Goal: Task Accomplishment & Management: Manage account settings

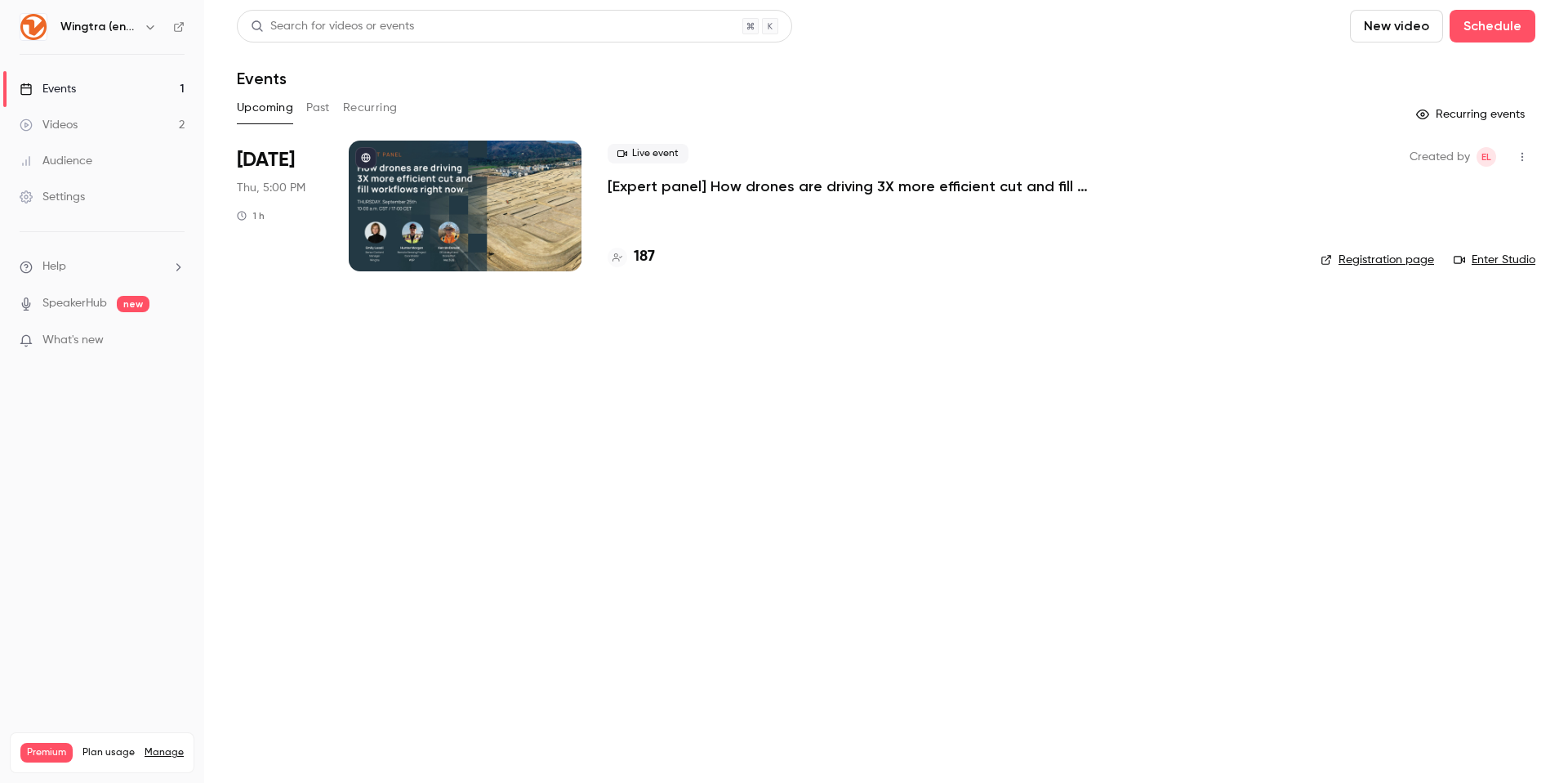
click at [147, 24] on icon "button" at bounding box center [150, 26] width 13 height 13
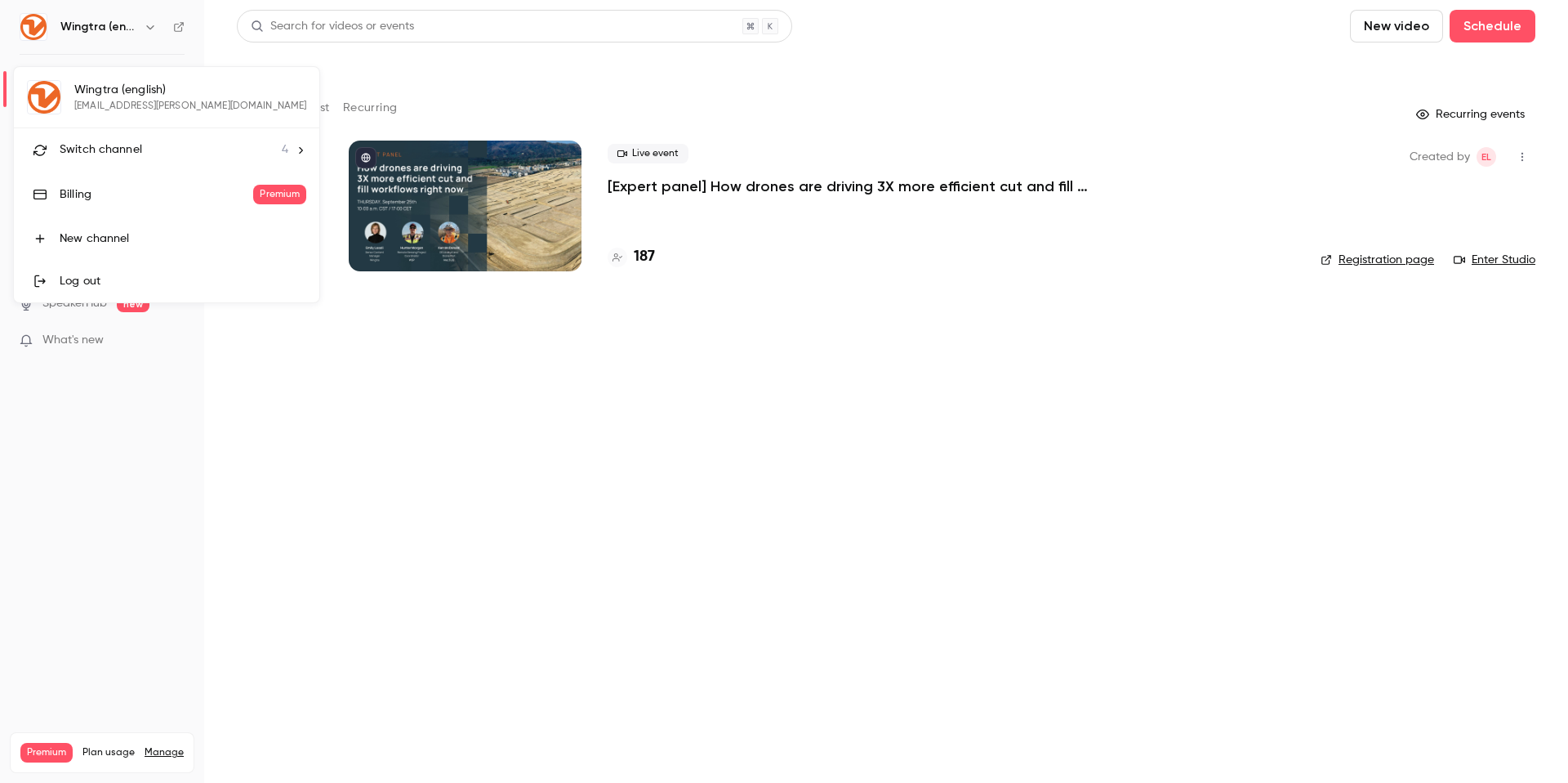
click at [108, 139] on li "Switch channel 4" at bounding box center [166, 150] width 306 height 43
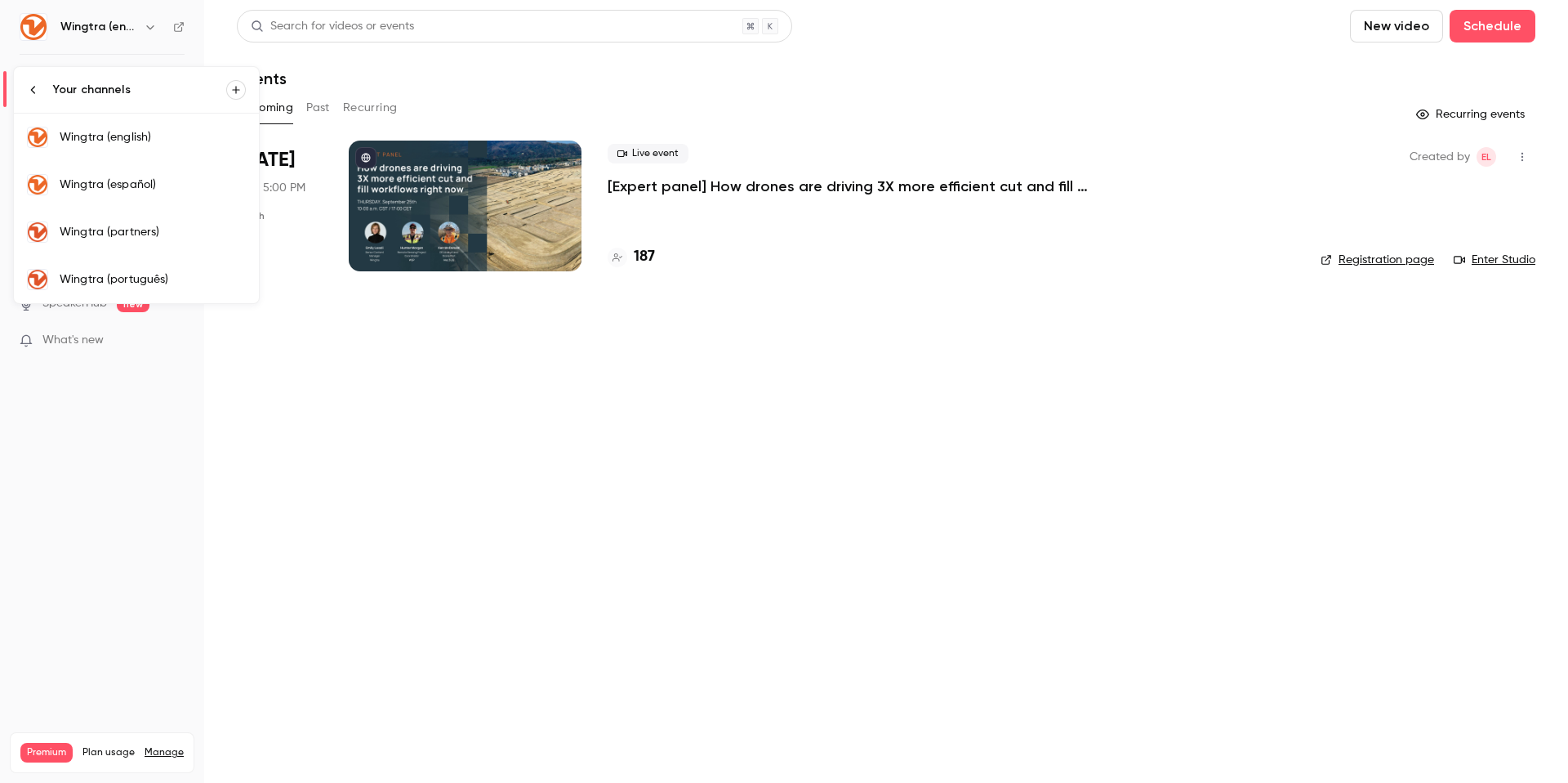
click at [109, 225] on div "Wingtra (partners)" at bounding box center [152, 232] width 187 height 17
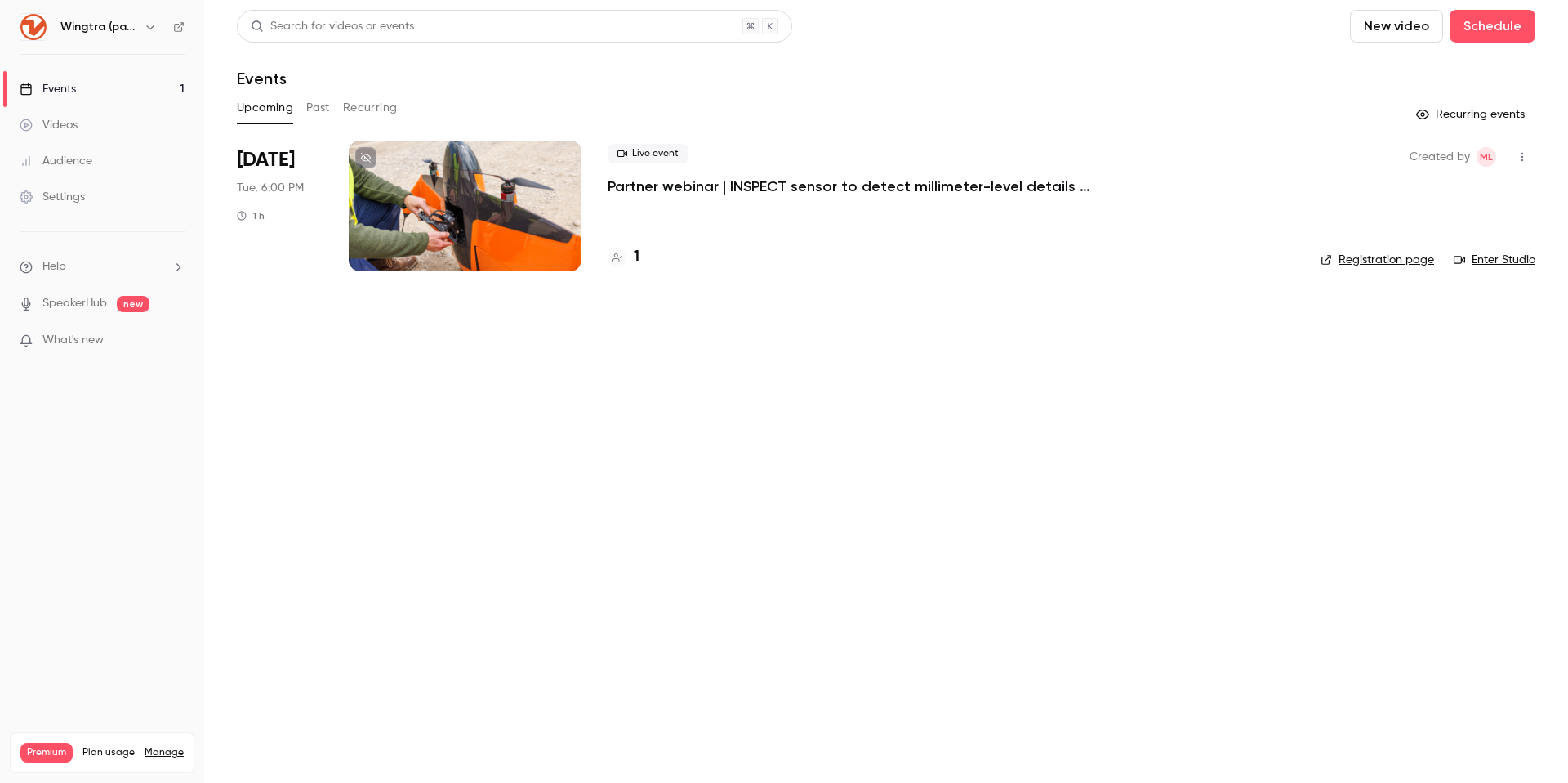
click at [485, 204] on div at bounding box center [465, 206] width 233 height 131
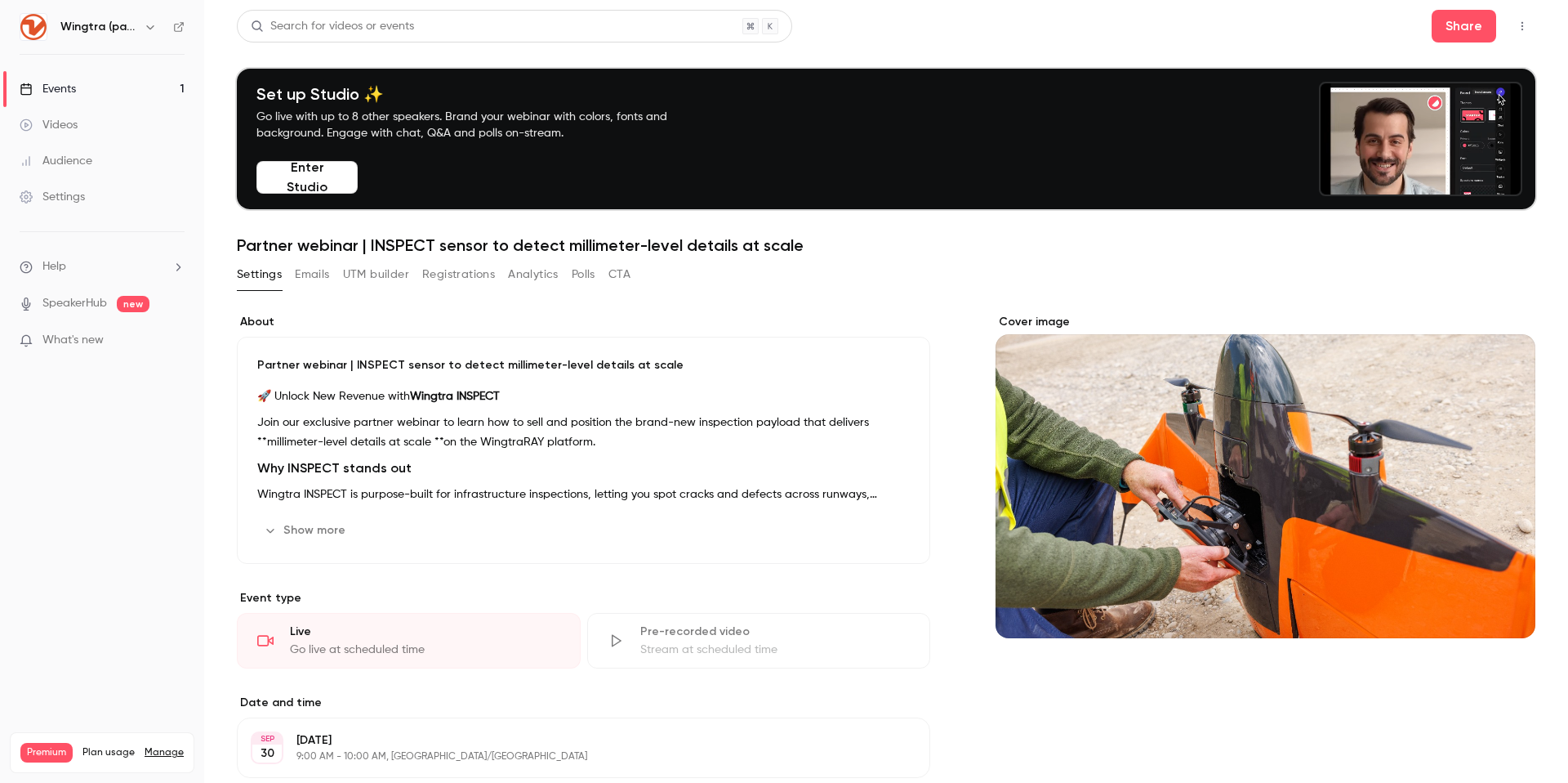
click at [1225, 498] on div "Cover image" at bounding box center [1266, 476] width 540 height 325
click at [0, 0] on input "Cover image" at bounding box center [0, 0] width 0 height 0
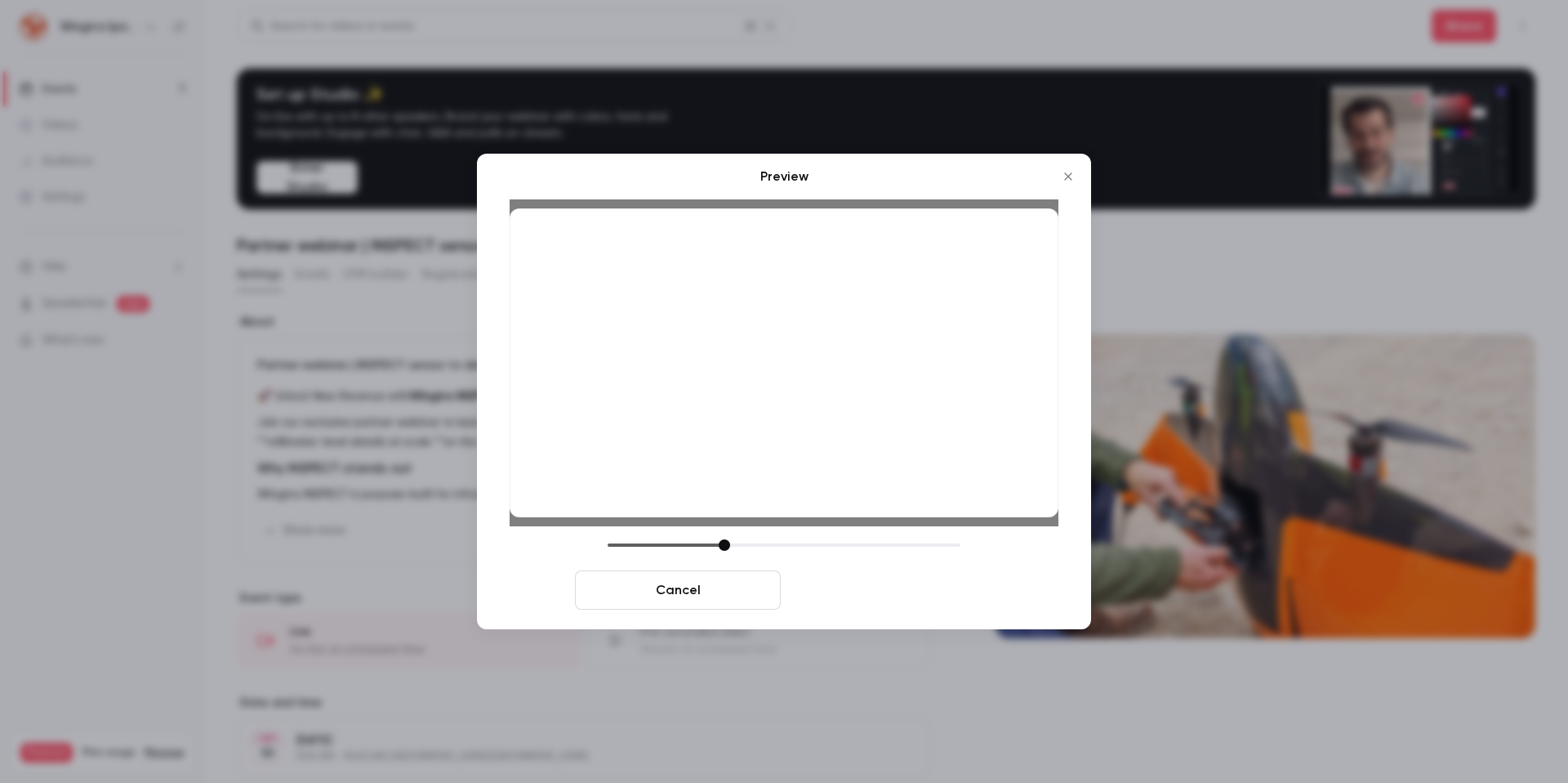
click at [919, 589] on button "Save cover" at bounding box center [891, 589] width 206 height 39
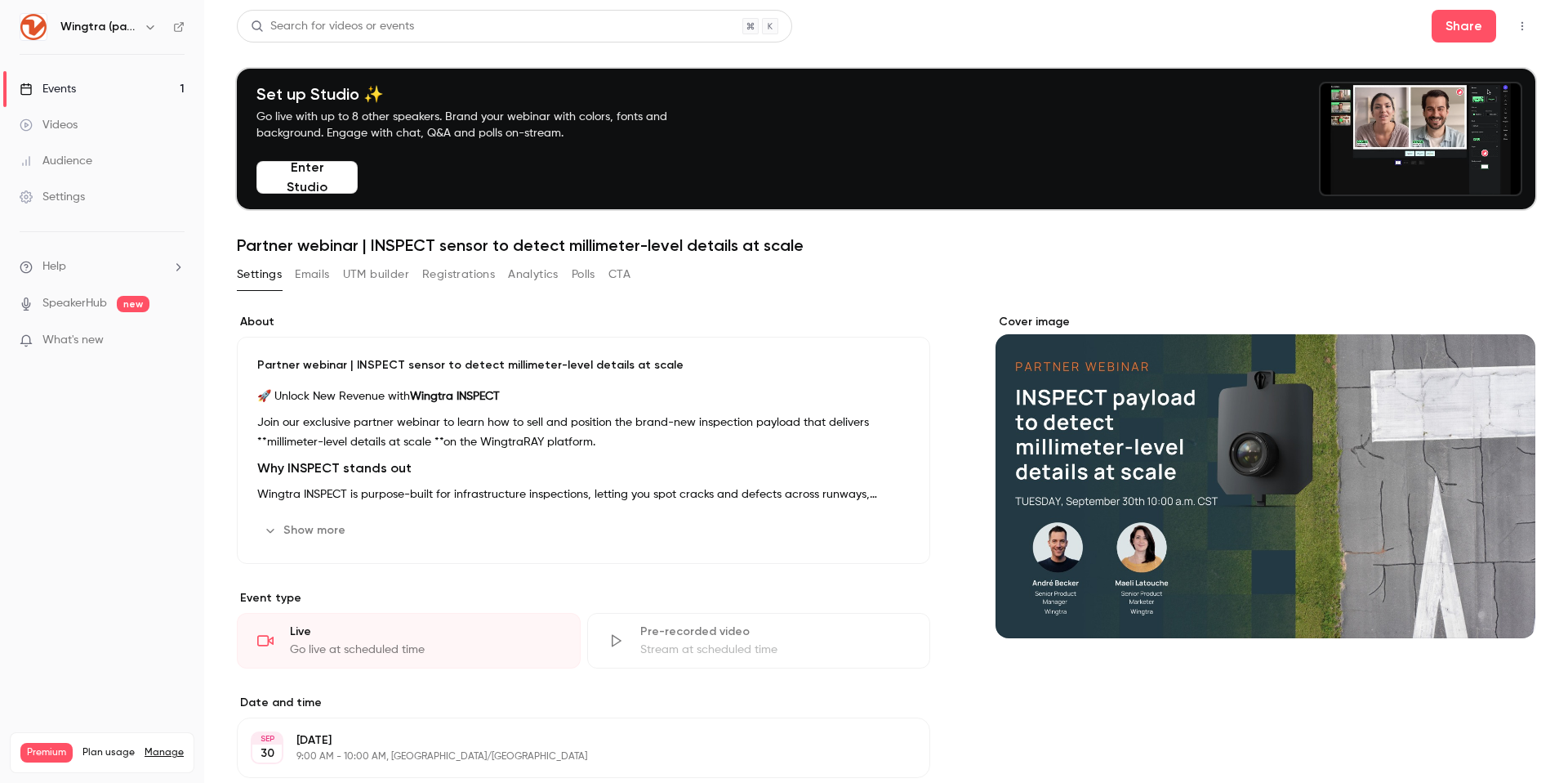
click at [295, 527] on button "Show more" at bounding box center [306, 530] width 98 height 26
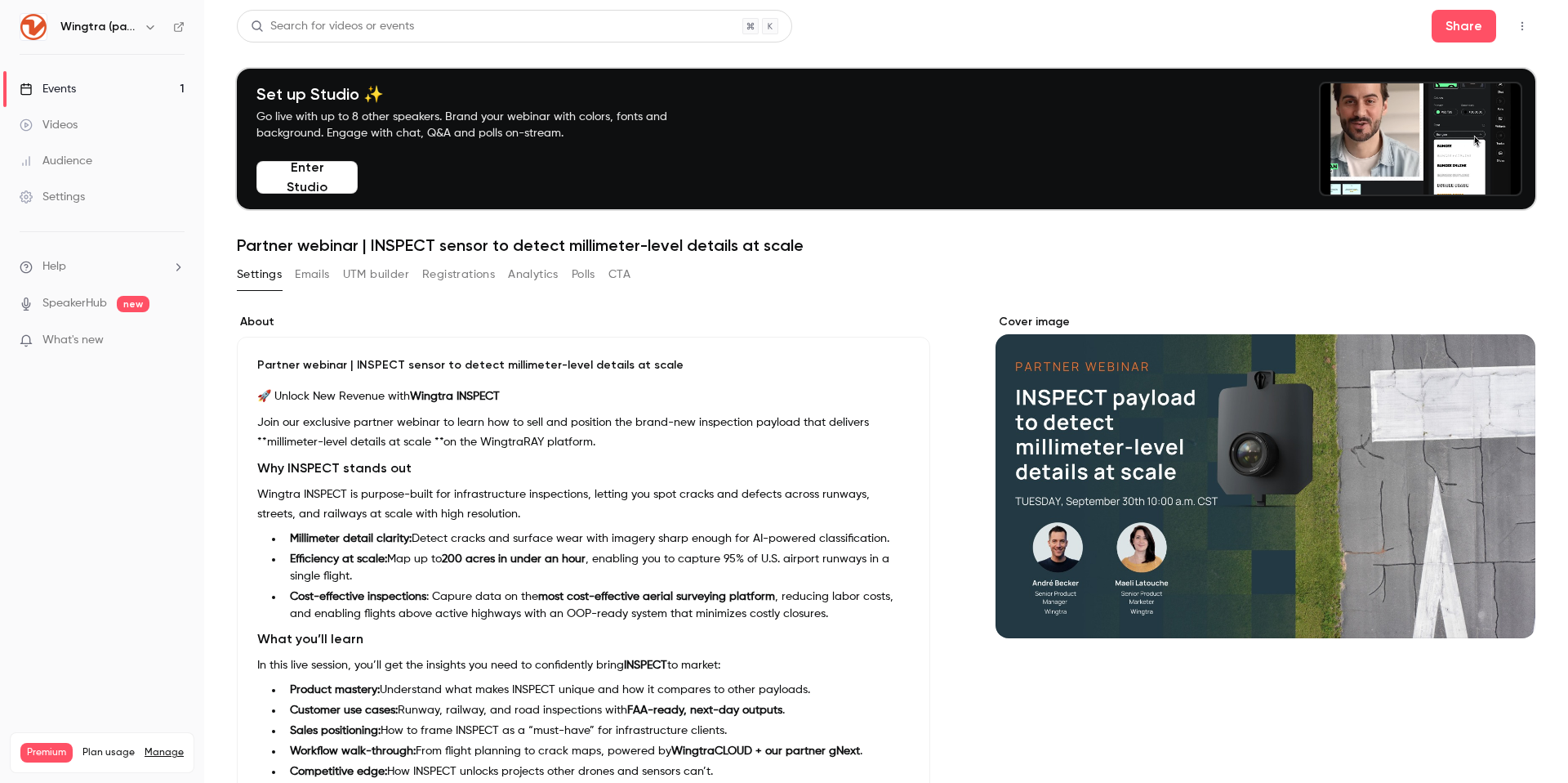
click at [67, 95] on div "Events" at bounding box center [48, 89] width 57 height 17
